Goal: Register for event/course

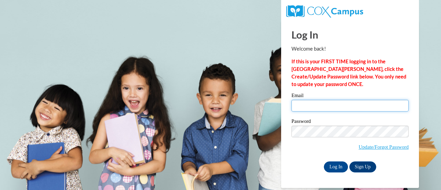
click at [308, 102] on input "Email" at bounding box center [349, 106] width 117 height 12
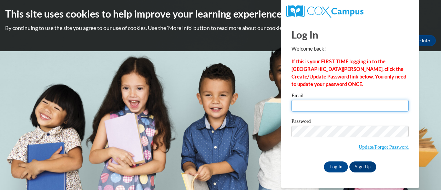
click at [308, 105] on input "Email" at bounding box center [349, 106] width 117 height 12
type input "ingle.melissa.n@muscogee.k12.ga.us"
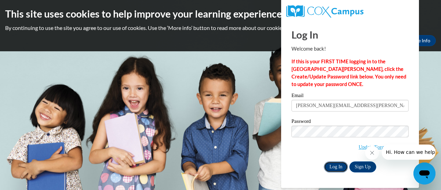
click at [315, 168] on input "Log In" at bounding box center [336, 166] width 24 height 11
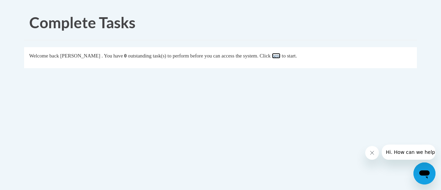
click at [280, 56] on link "here" at bounding box center [276, 56] width 9 height 6
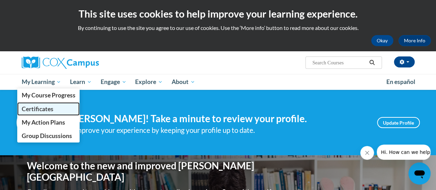
click at [51, 111] on span "Certificates" at bounding box center [37, 108] width 32 height 7
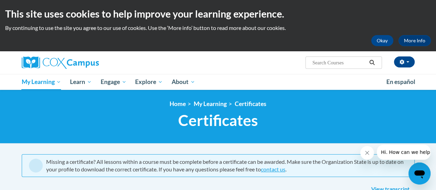
click at [337, 61] on input "Search..." at bounding box center [338, 63] width 55 height 8
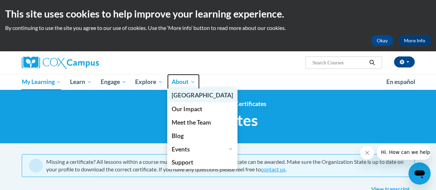
drag, startPoint x: 337, startPoint y: 61, endPoint x: 186, endPoint y: 88, distance: 154.4
click at [186, 88] on li "About About Cox Campus Our Impact Meet the Team Blog Events Events Calendar Pas…" at bounding box center [183, 82] width 32 height 16
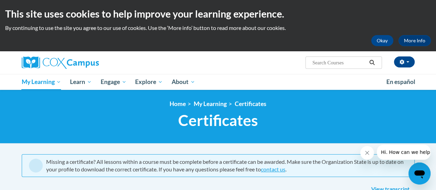
click at [323, 62] on input "Search..." at bounding box center [338, 63] width 55 height 8
type input "oral language"
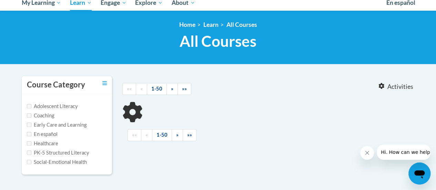
type input "oral language"
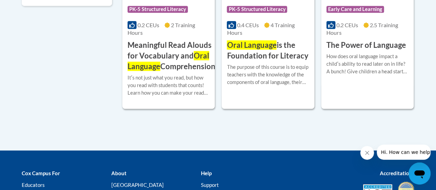
scroll to position [248, 0]
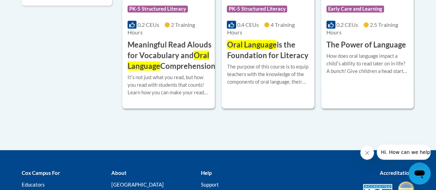
click at [253, 46] on span "Oral Language" at bounding box center [252, 44] width 50 height 9
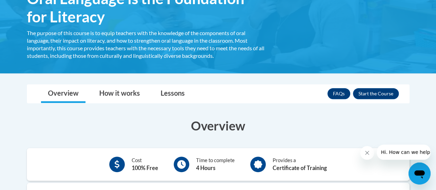
scroll to position [134, 0]
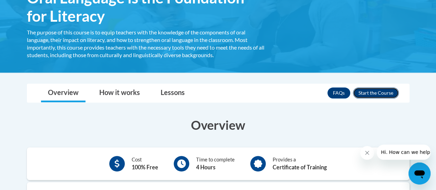
click at [378, 93] on button "Enroll" at bounding box center [376, 92] width 46 height 11
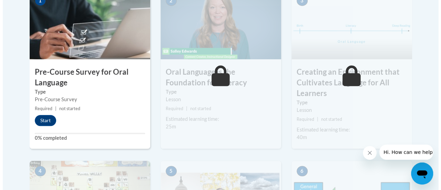
scroll to position [258, 0]
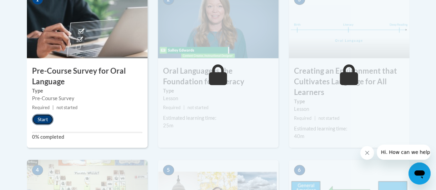
click at [44, 117] on button "Start" at bounding box center [42, 119] width 21 height 11
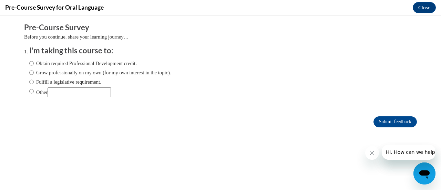
scroll to position [0, 0]
click at [53, 93] on input "Other" at bounding box center [79, 92] width 63 height 10
click at [56, 99] on div "Obtain required Professional Development credit. Grow professionally on my own …" at bounding box center [100, 78] width 142 height 44
click at [29, 92] on input "Other" at bounding box center [31, 91] width 4 height 8
radio input "true"
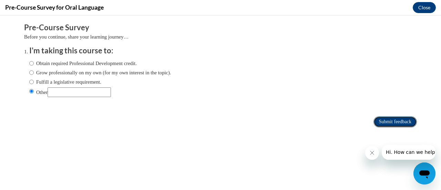
click at [377, 123] on input "Submit feedback" at bounding box center [394, 121] width 43 height 11
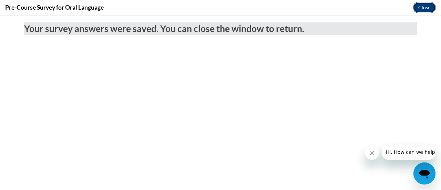
click at [417, 7] on button "Close" at bounding box center [423, 7] width 23 height 11
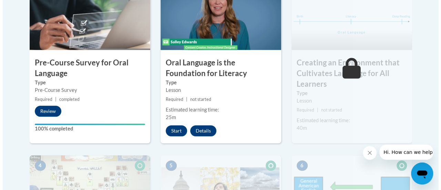
scroll to position [266, 0]
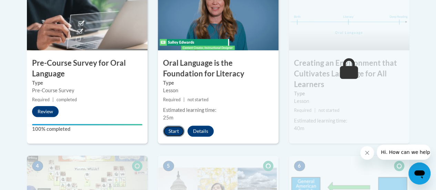
click at [171, 132] on button "Start" at bounding box center [173, 131] width 21 height 11
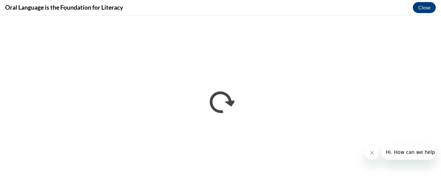
scroll to position [0, 0]
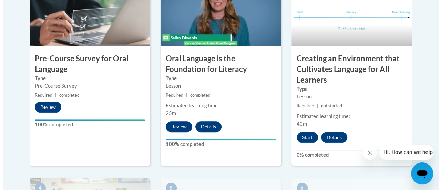
scroll to position [272, 0]
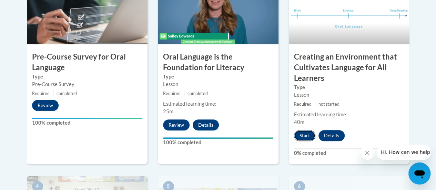
click at [302, 134] on button "Start" at bounding box center [304, 135] width 21 height 11
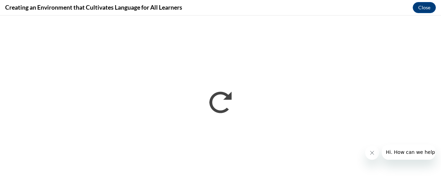
scroll to position [0, 0]
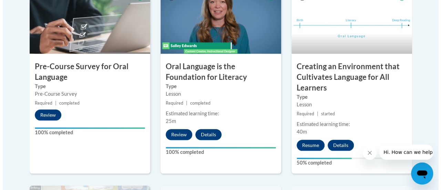
scroll to position [263, 0]
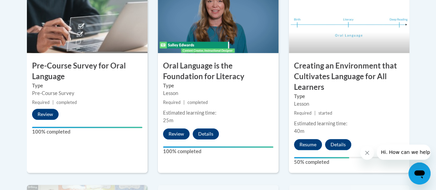
click at [370, 103] on div "Lesson" at bounding box center [349, 104] width 110 height 8
click at [353, 26] on img at bounding box center [349, 18] width 120 height 69
click at [310, 143] on button "Resume" at bounding box center [308, 144] width 28 height 11
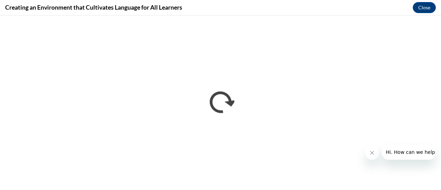
scroll to position [0, 0]
